Goal: Task Accomplishment & Management: Use online tool/utility

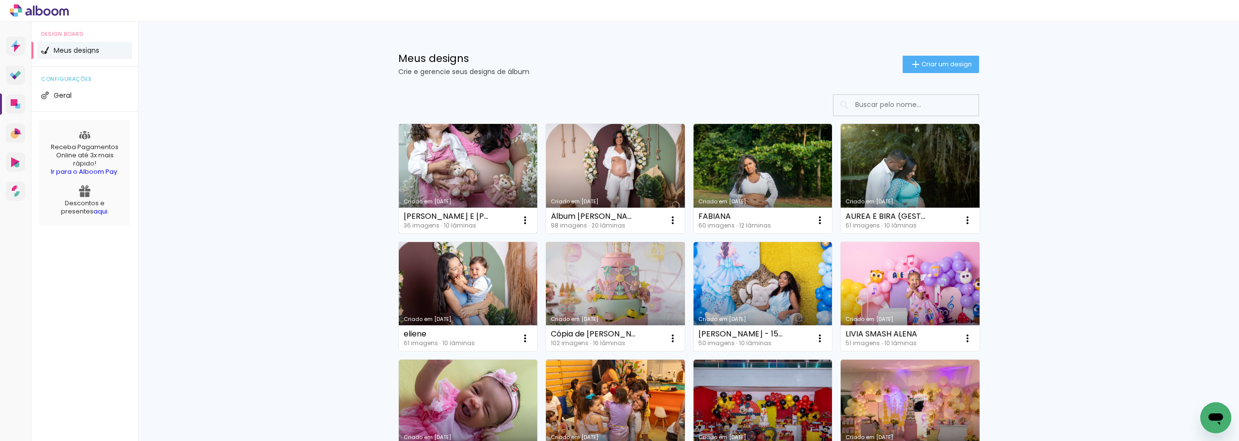
click at [488, 173] on link "Criado em [DATE]" at bounding box center [468, 178] width 139 height 109
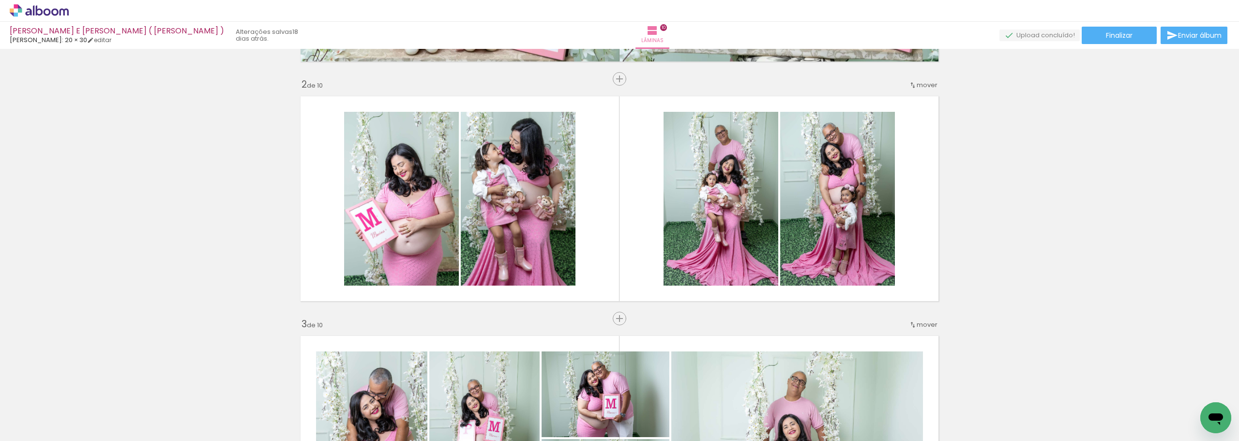
scroll to position [242, 0]
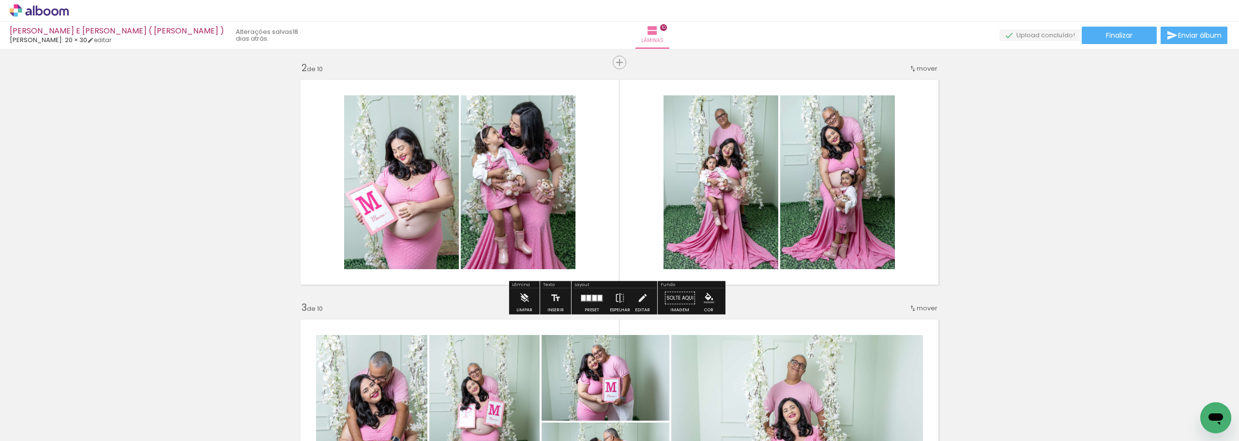
click at [410, 174] on quentale-photo at bounding box center [401, 182] width 115 height 174
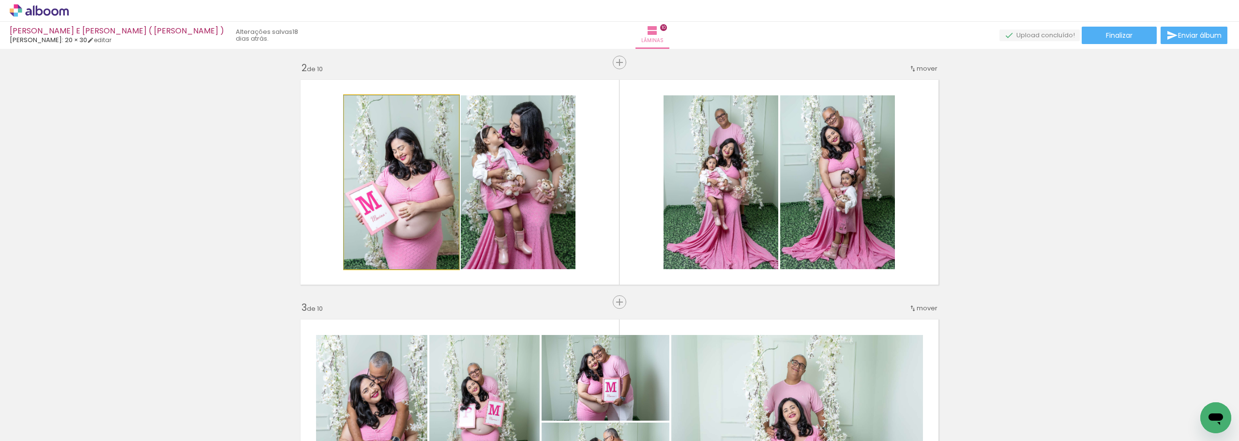
click at [410, 174] on quentale-photo at bounding box center [401, 182] width 115 height 174
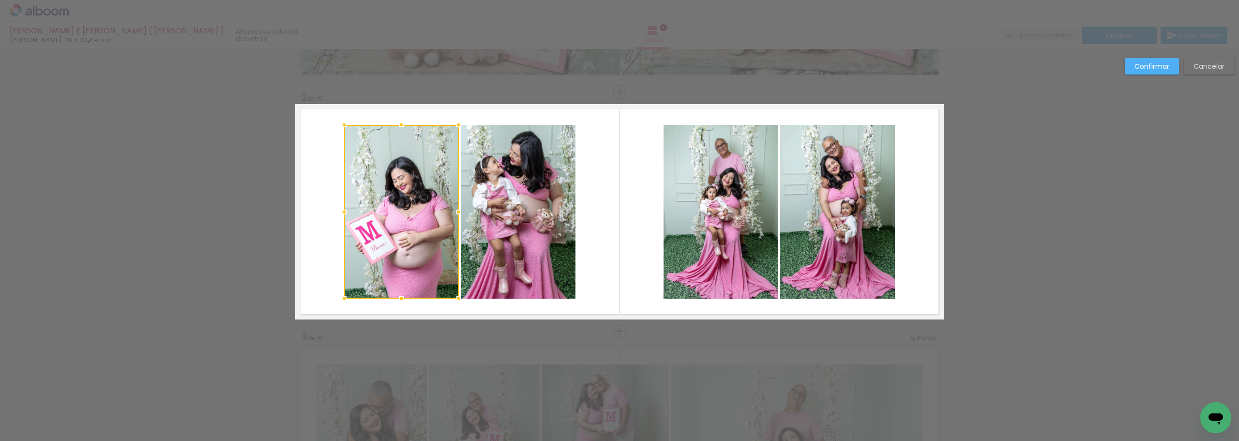
scroll to position [210, 0]
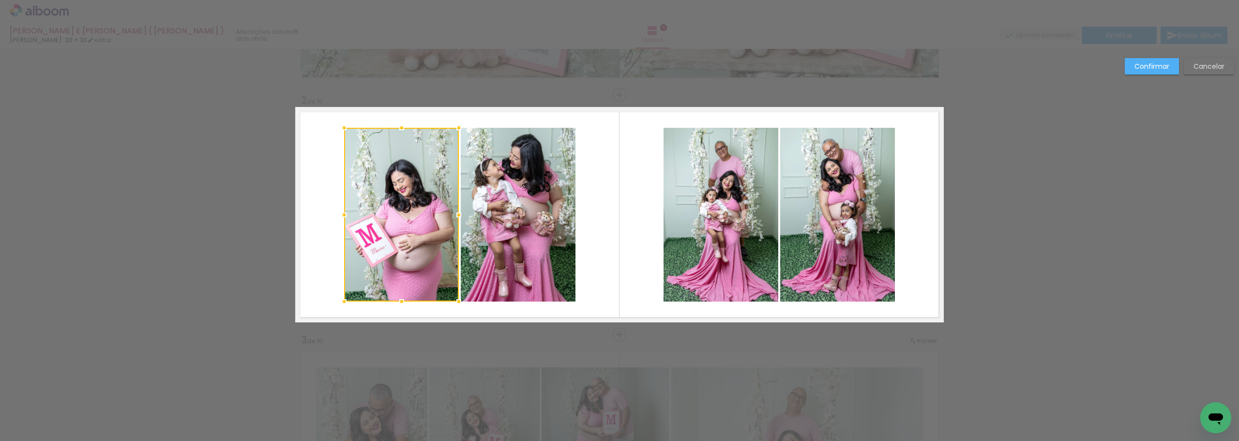
click at [503, 206] on quentale-photo at bounding box center [518, 215] width 115 height 174
click at [509, 188] on div at bounding box center [459, 215] width 231 height 174
click at [0, 0] on slot "Confirmar" at bounding box center [0, 0] width 0 height 0
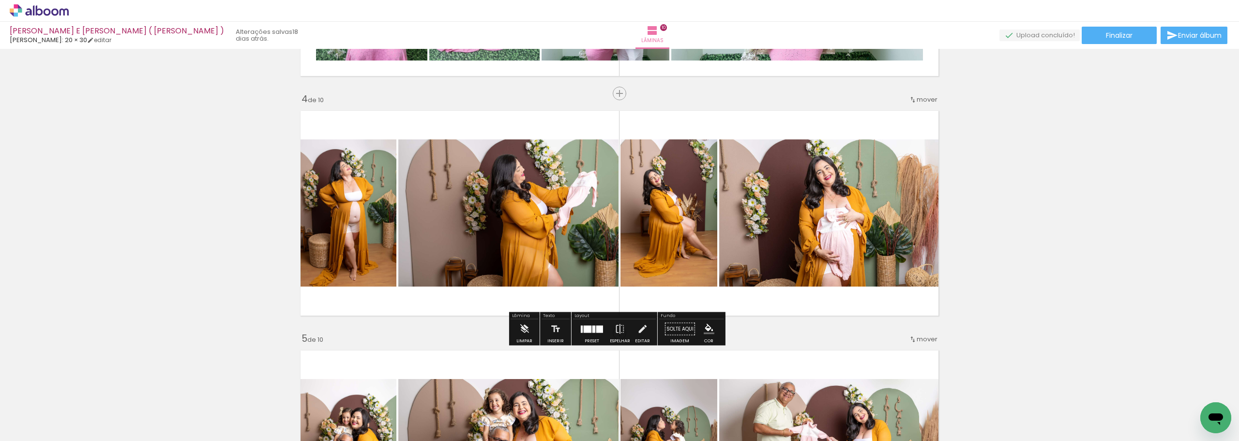
scroll to position [694, 0]
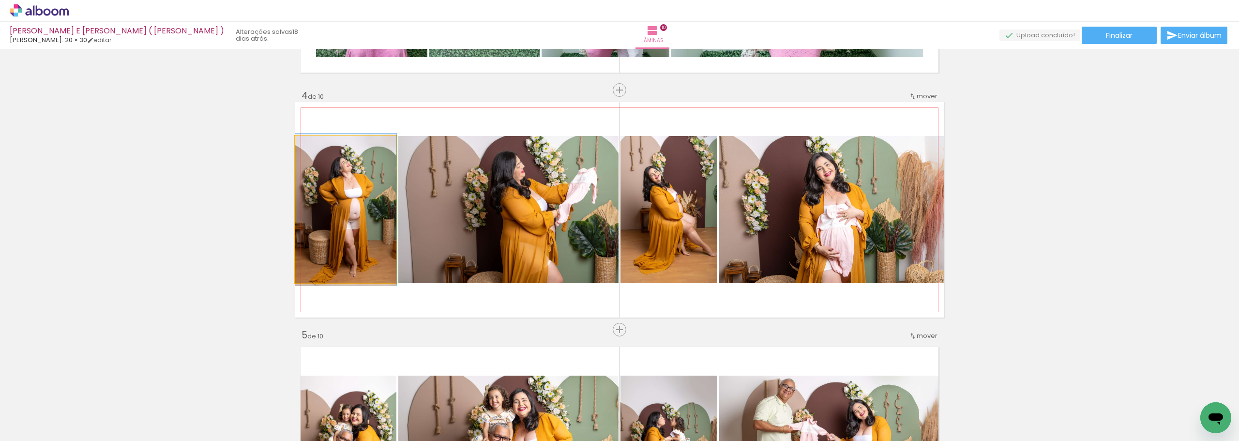
click at [365, 217] on quentale-photo at bounding box center [345, 209] width 101 height 147
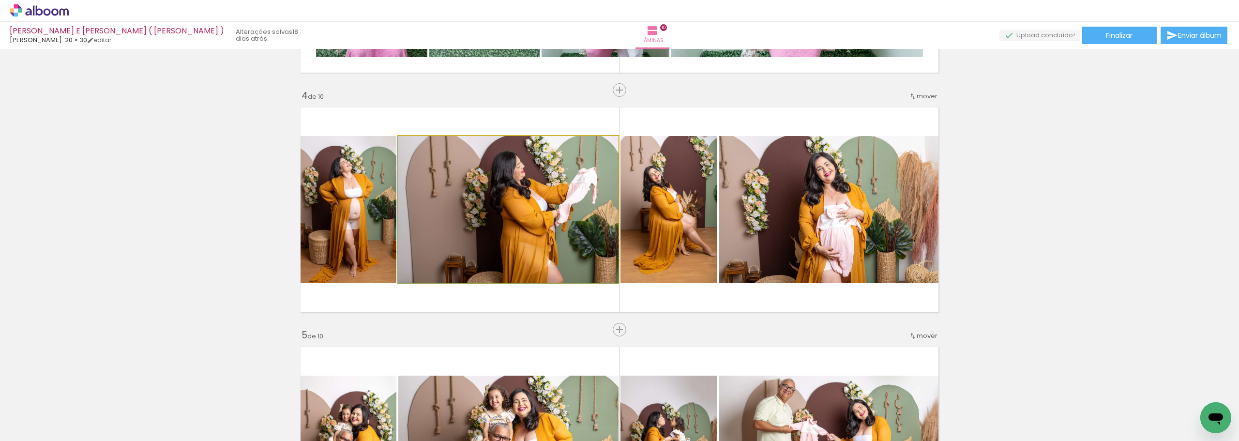
click at [472, 211] on quentale-photo at bounding box center [508, 209] width 220 height 147
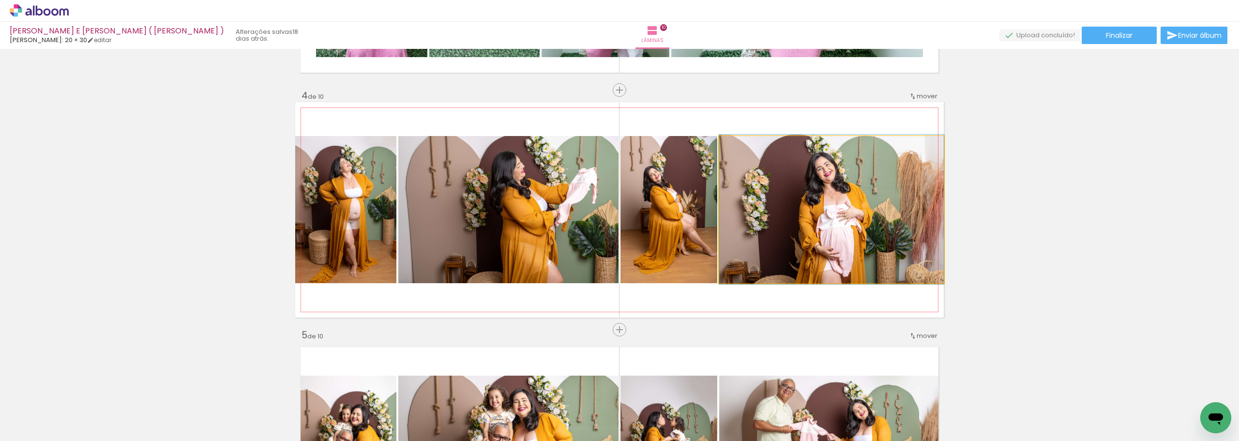
click at [820, 208] on quentale-photo at bounding box center [831, 209] width 225 height 147
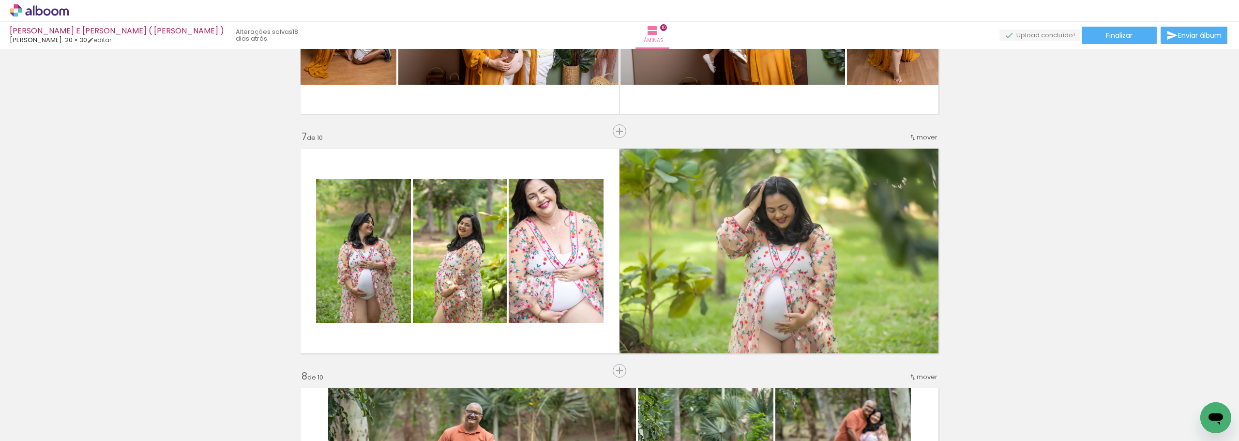
scroll to position [1420, 0]
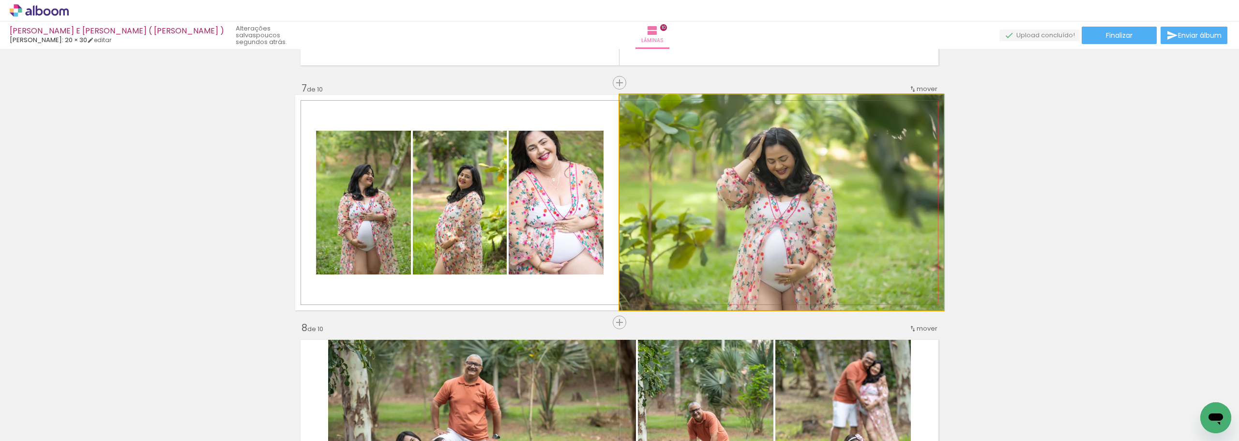
drag, startPoint x: 798, startPoint y: 230, endPoint x: 798, endPoint y: 223, distance: 7.3
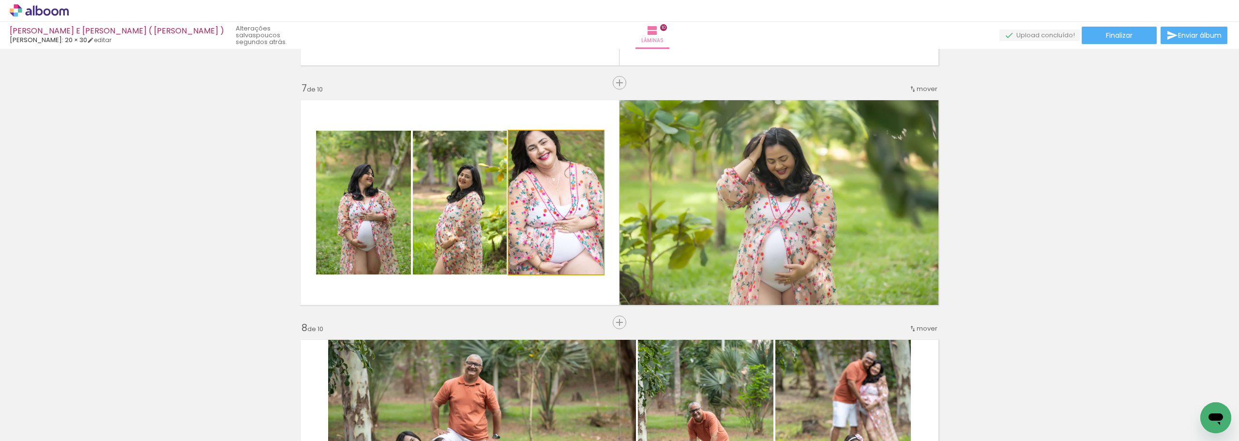
click at [560, 199] on quentale-photo at bounding box center [556, 203] width 95 height 144
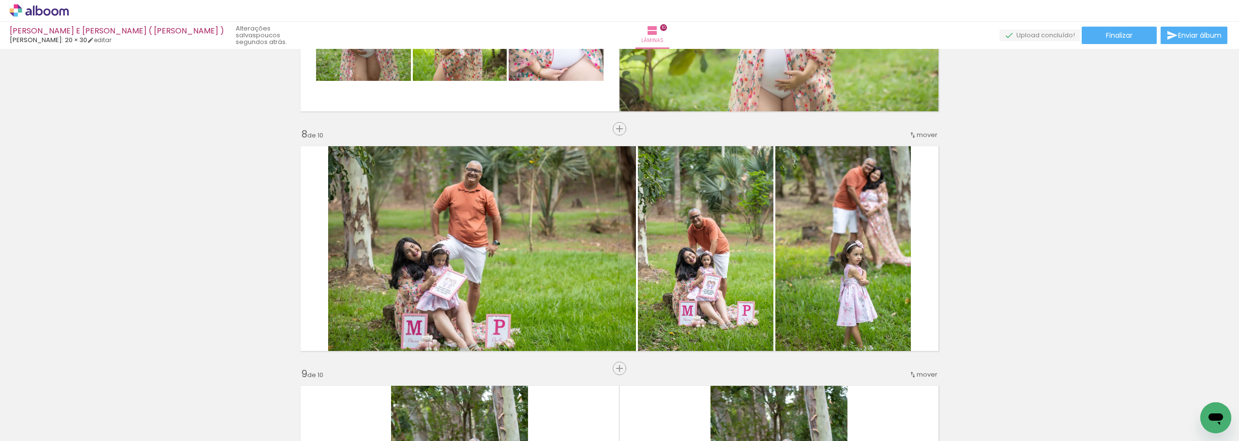
scroll to position [1662, 0]
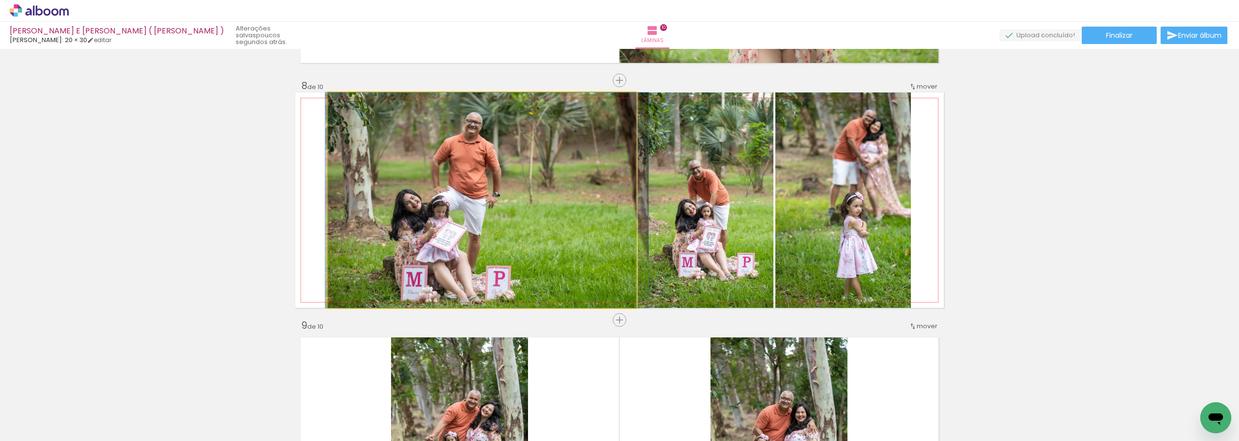
click at [485, 203] on quentale-photo at bounding box center [482, 199] width 308 height 215
click at [497, 200] on quentale-photo at bounding box center [482, 199] width 308 height 215
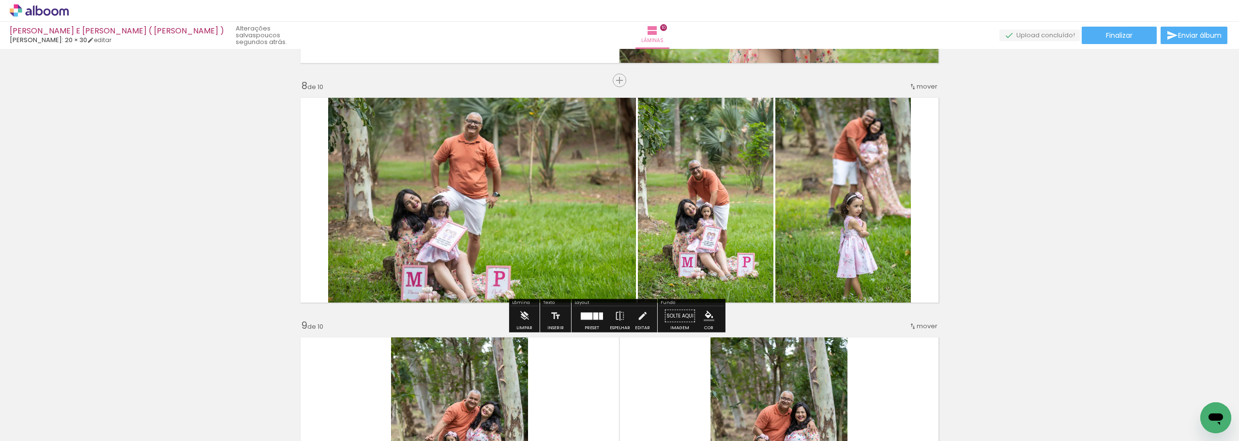
click at [589, 314] on div at bounding box center [587, 315] width 12 height 7
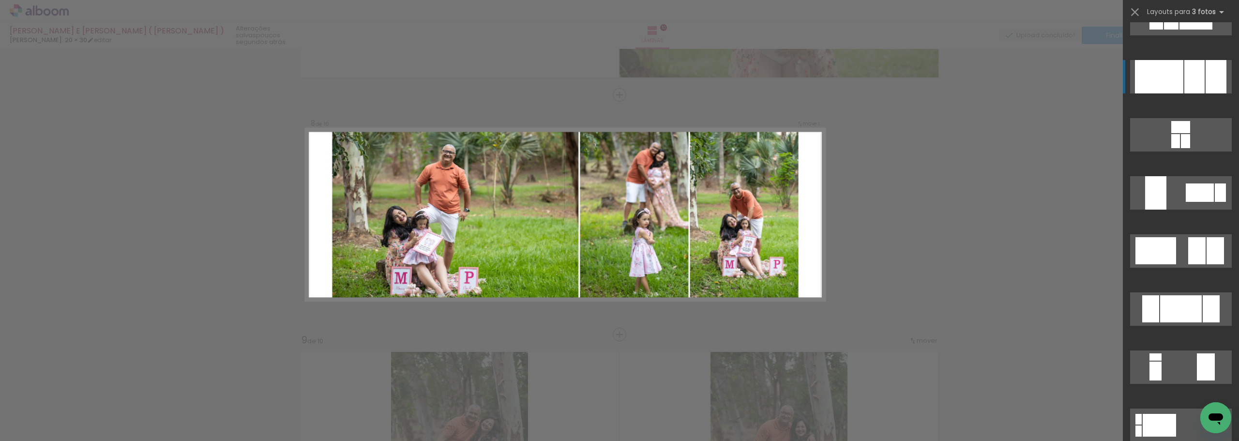
scroll to position [0, 0]
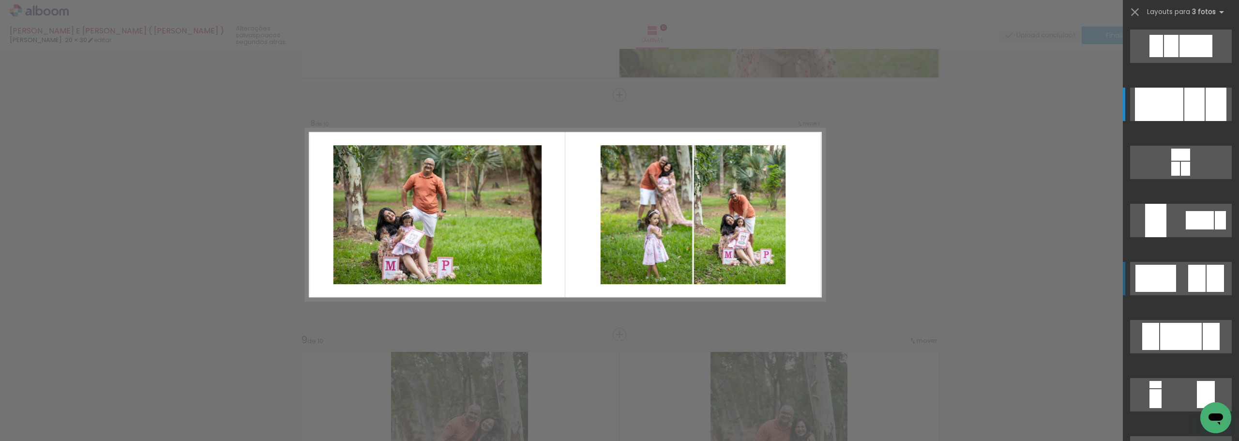
click at [1159, 277] on div at bounding box center [1156, 278] width 41 height 27
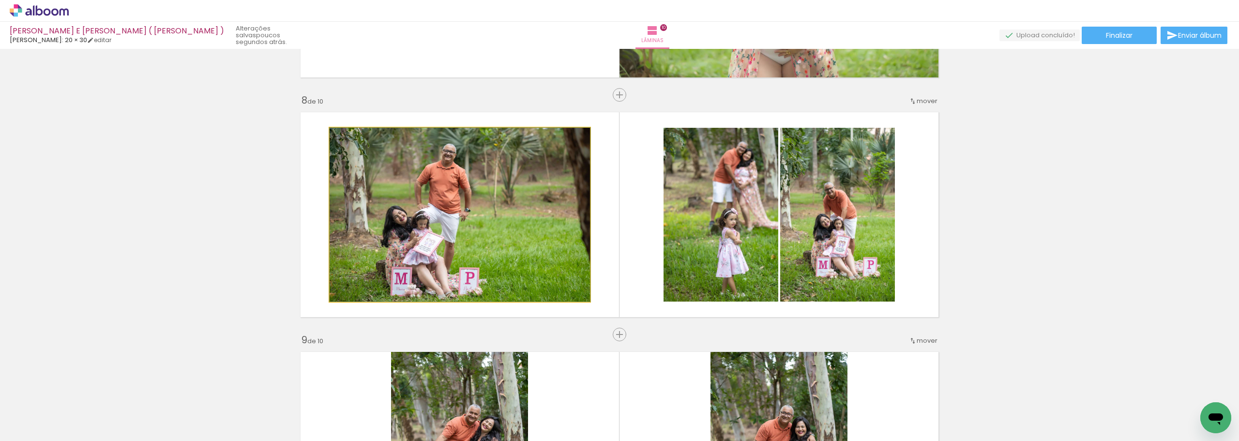
click at [486, 239] on quentale-photo at bounding box center [460, 215] width 260 height 174
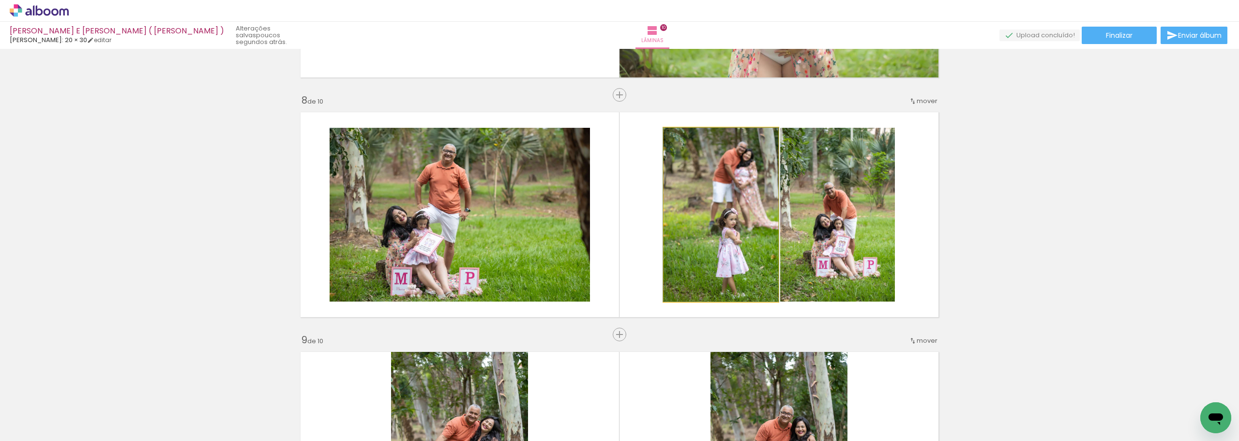
click at [725, 219] on quentale-photo at bounding box center [721, 215] width 115 height 174
click at [834, 223] on quentale-photo at bounding box center [837, 215] width 115 height 174
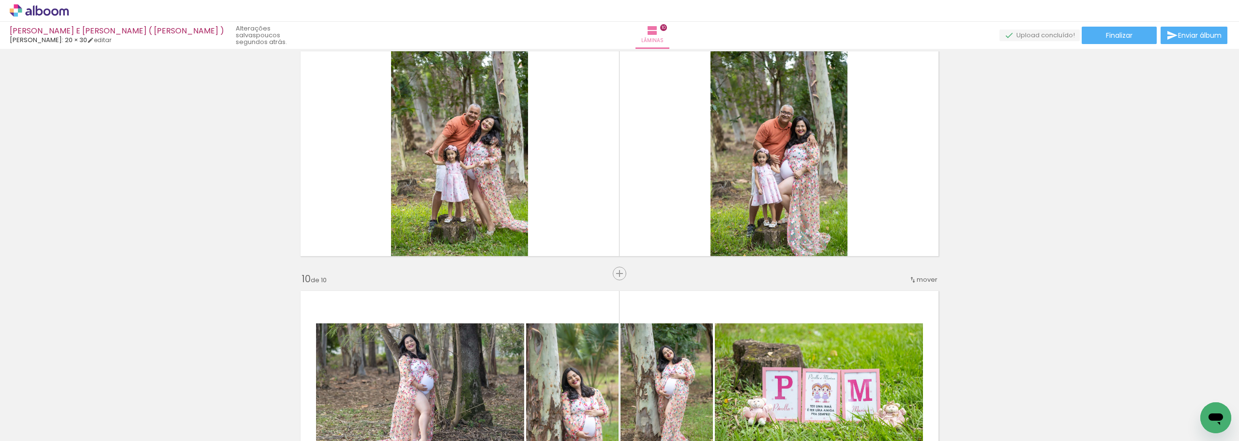
scroll to position [1938, 0]
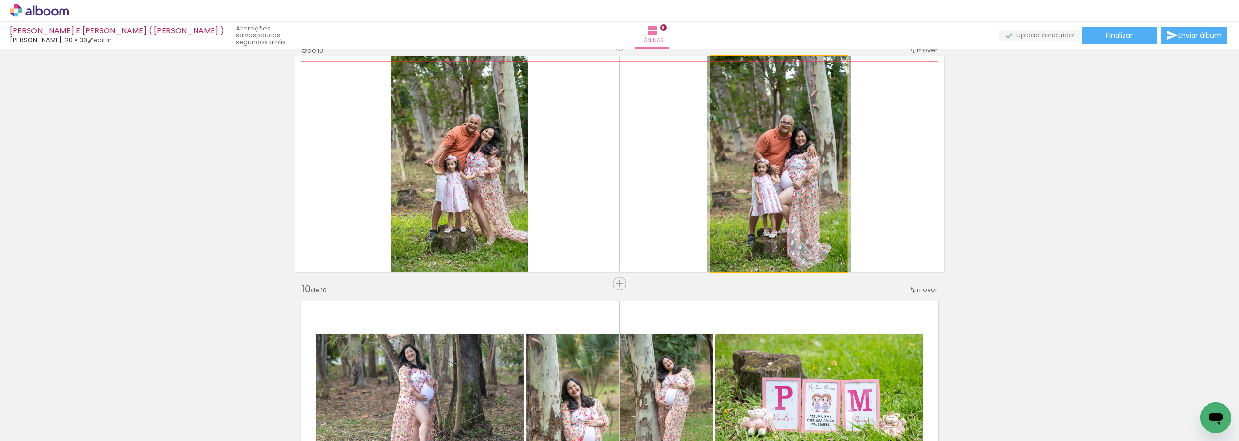
click at [819, 180] on quentale-photo at bounding box center [779, 163] width 137 height 215
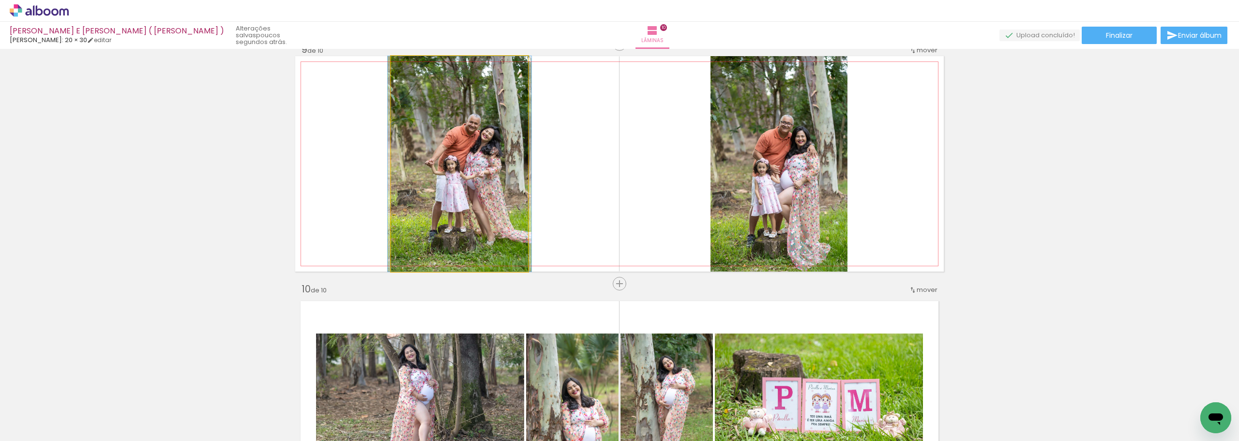
click at [501, 182] on quentale-photo at bounding box center [459, 163] width 137 height 215
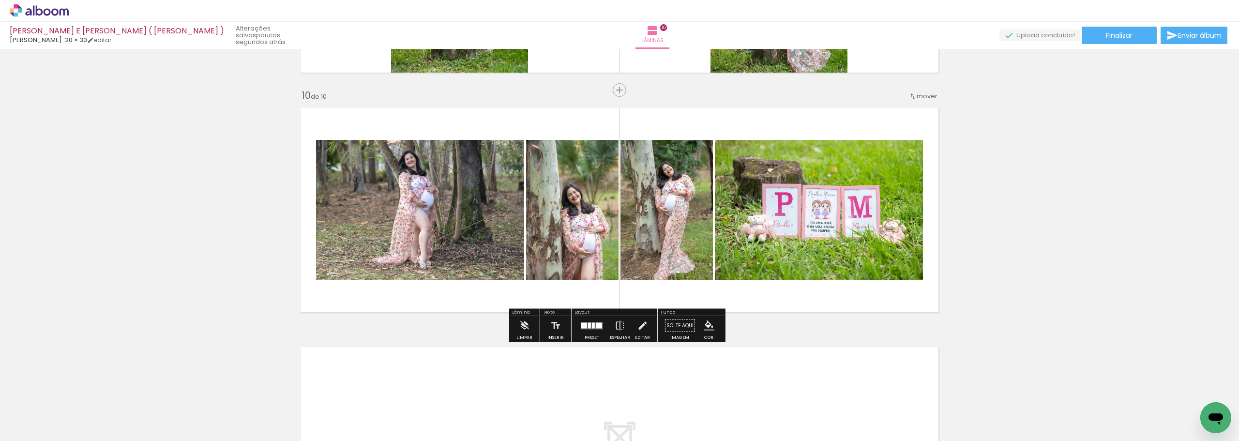
scroll to position [2083, 0]
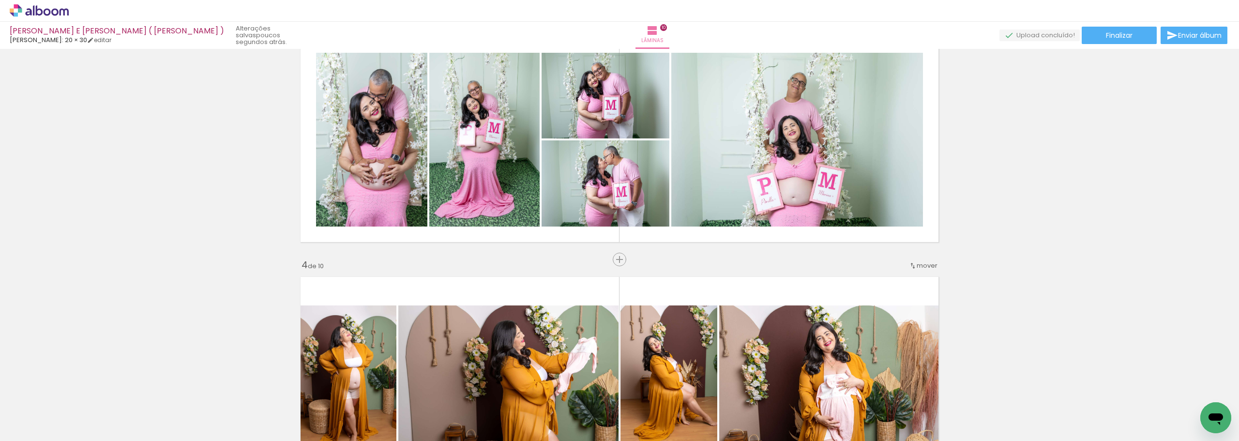
scroll to position [534, 0]
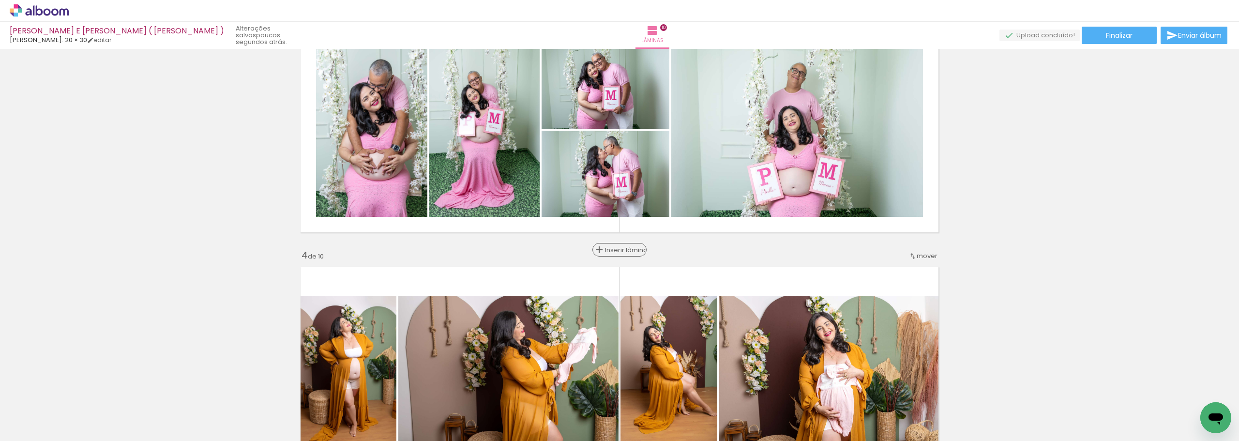
click at [614, 250] on span "Inserir lâmina" at bounding box center [624, 250] width 38 height 6
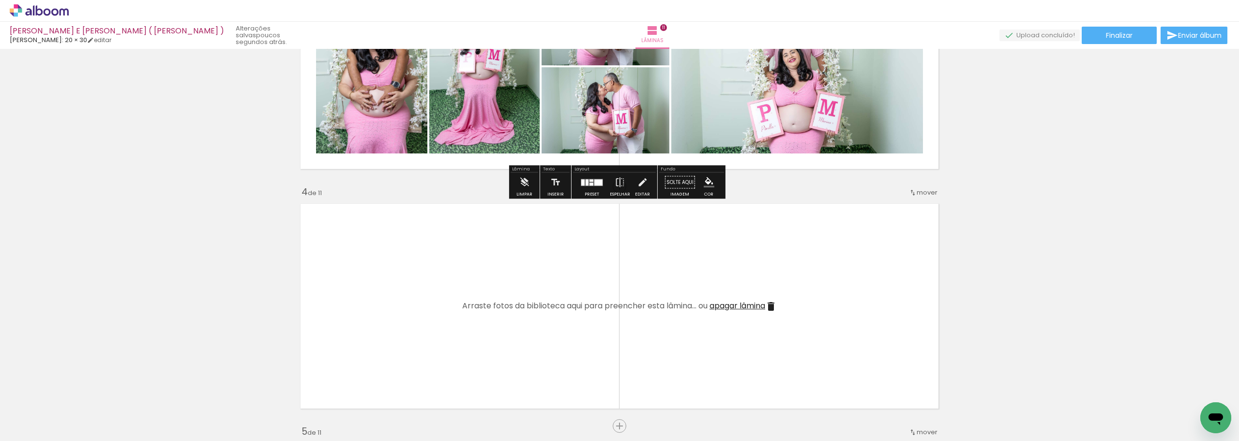
scroll to position [728, 0]
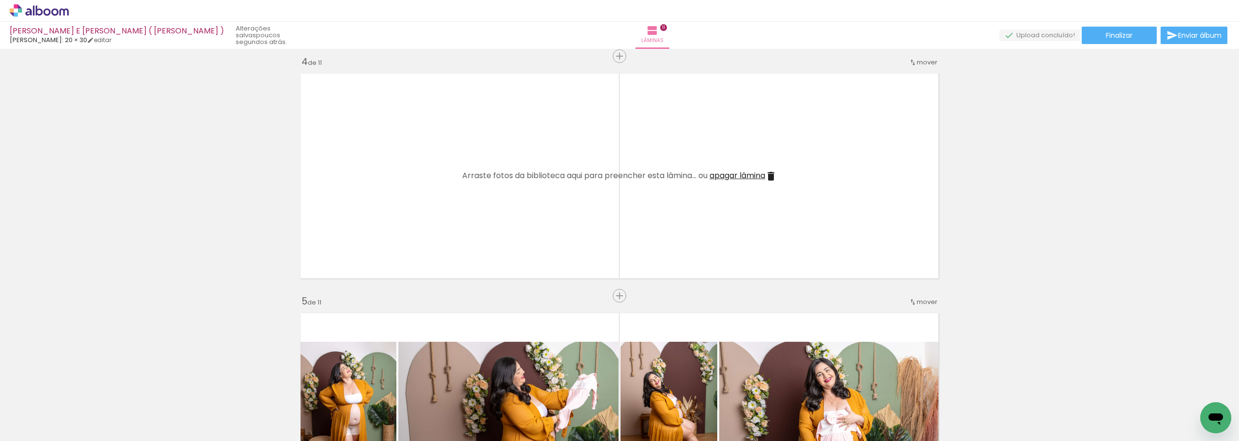
click at [745, 173] on span "apagar lâmina" at bounding box center [738, 175] width 56 height 11
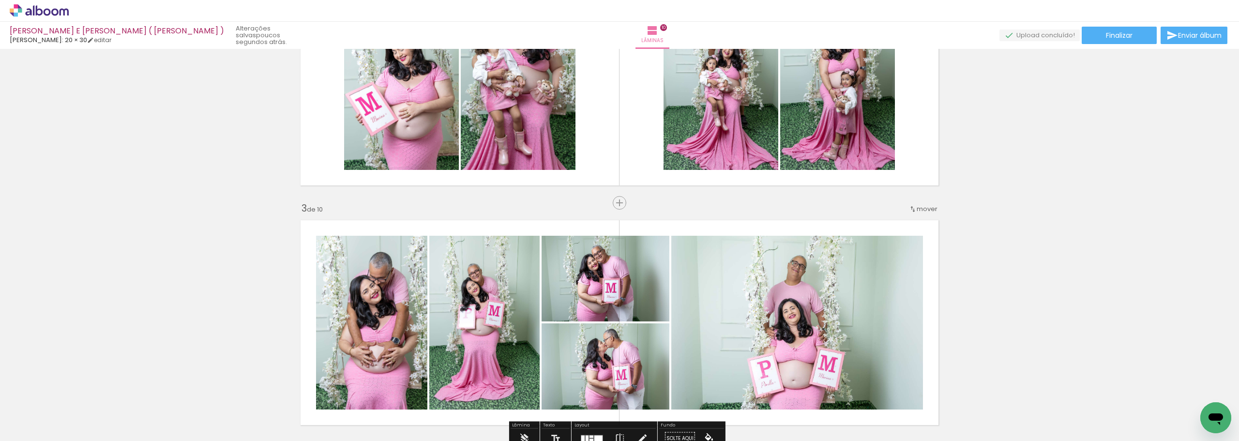
scroll to position [340, 0]
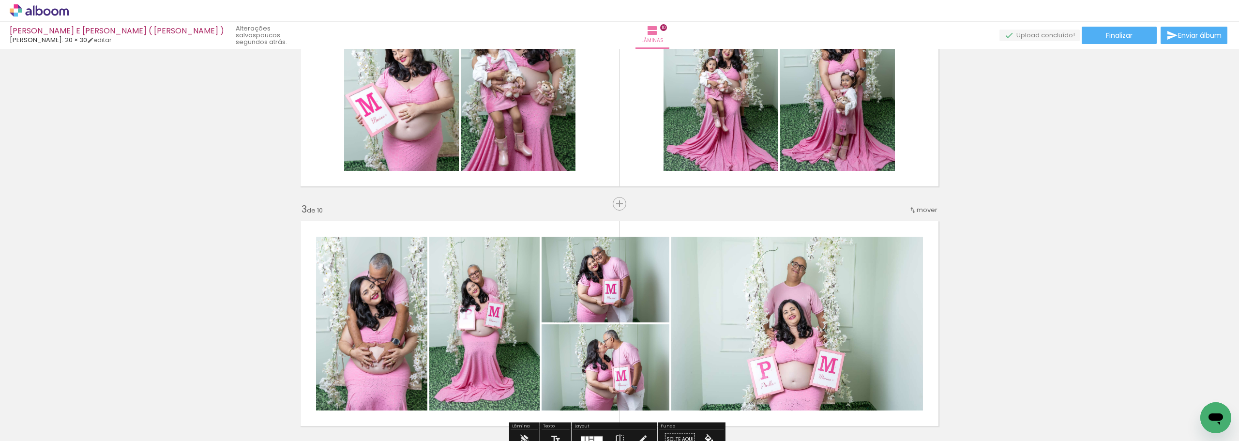
click at [612, 203] on span "Inserir lâmina" at bounding box center [624, 204] width 38 height 6
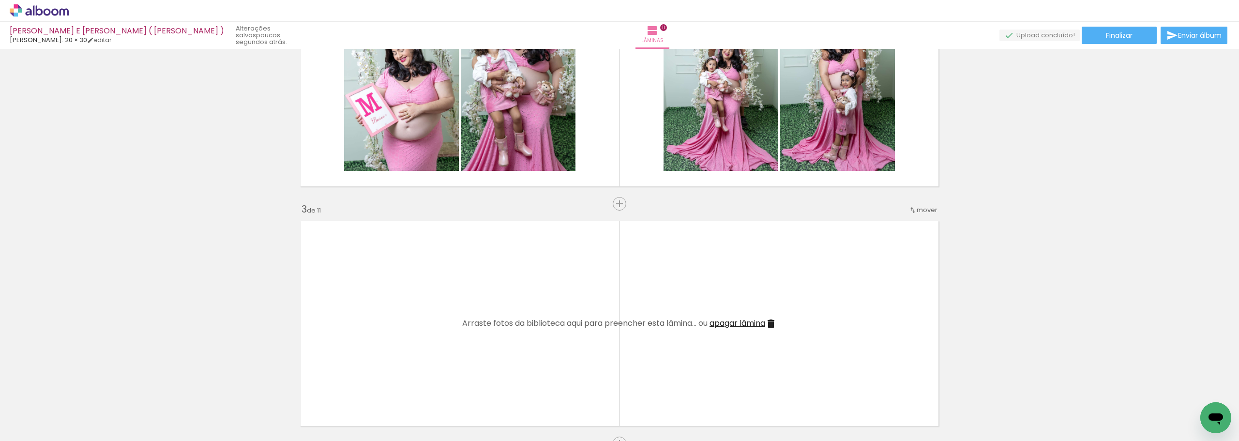
scroll to position [534, 0]
